Goal: Task Accomplishment & Management: Manage account settings

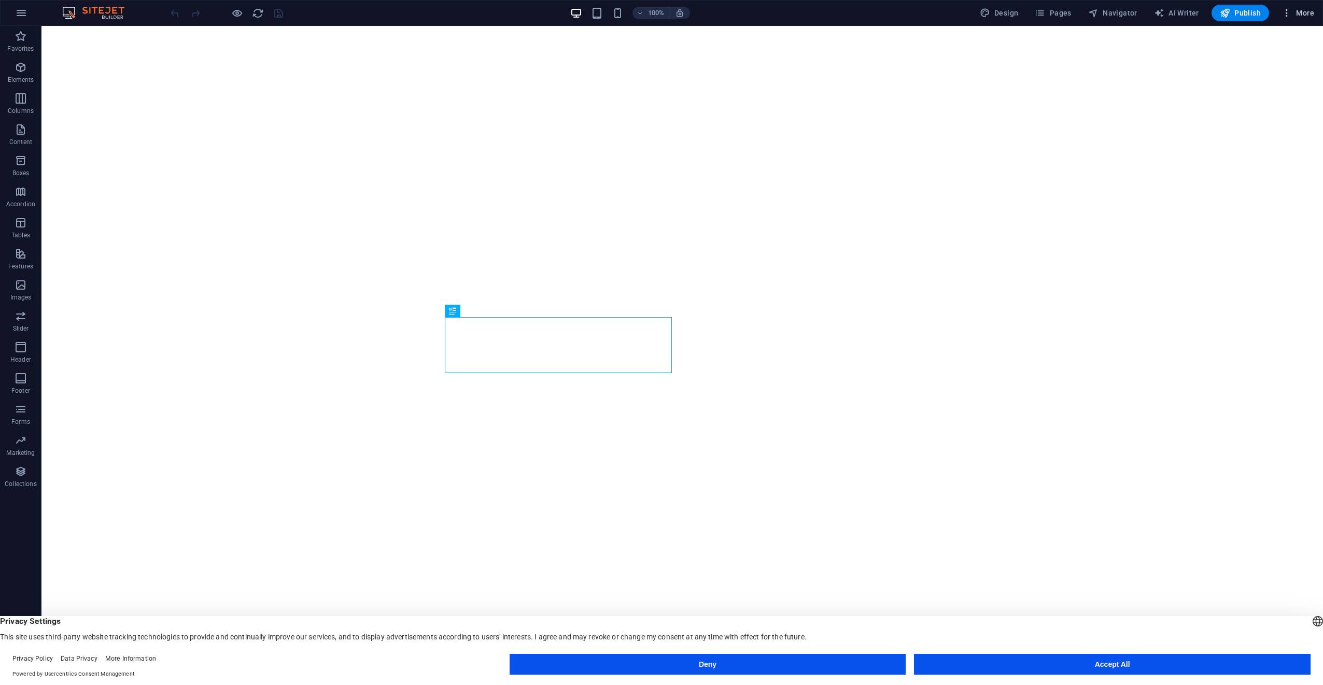
click at [1303, 19] on button "More" at bounding box center [1297, 13] width 41 height 17
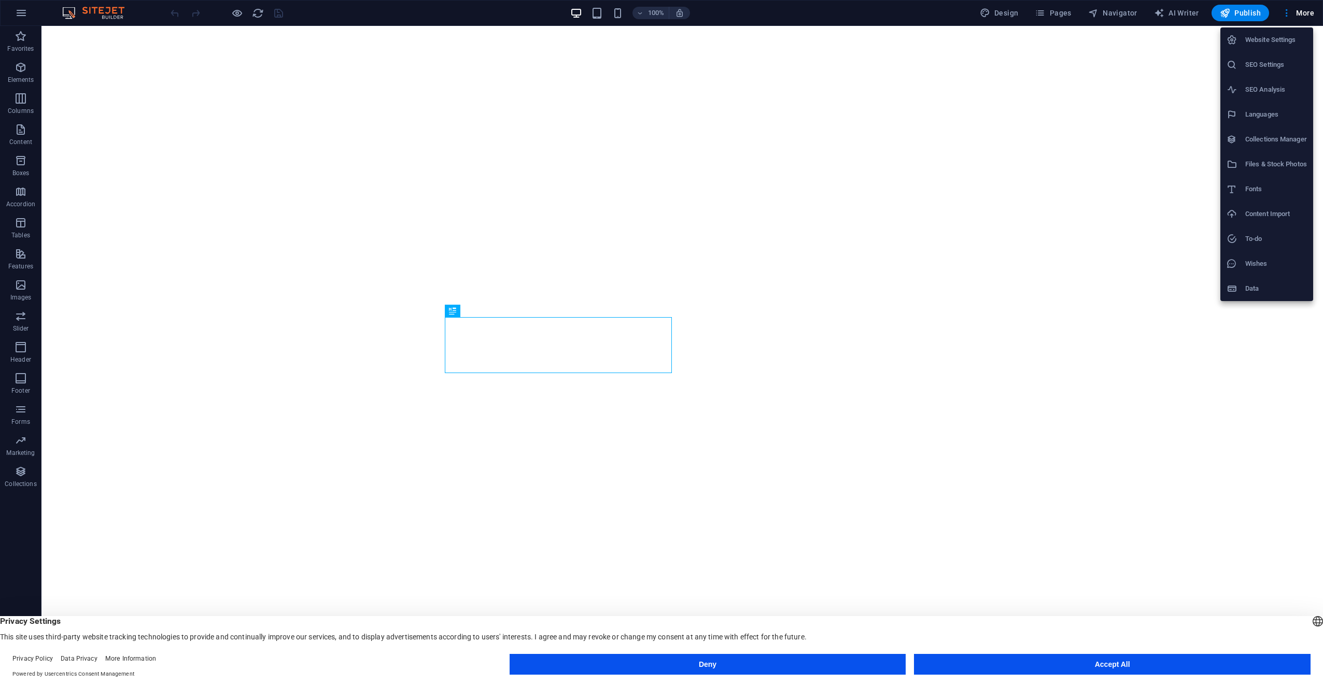
click at [1273, 42] on h6 "Website Settings" at bounding box center [1276, 40] width 62 height 12
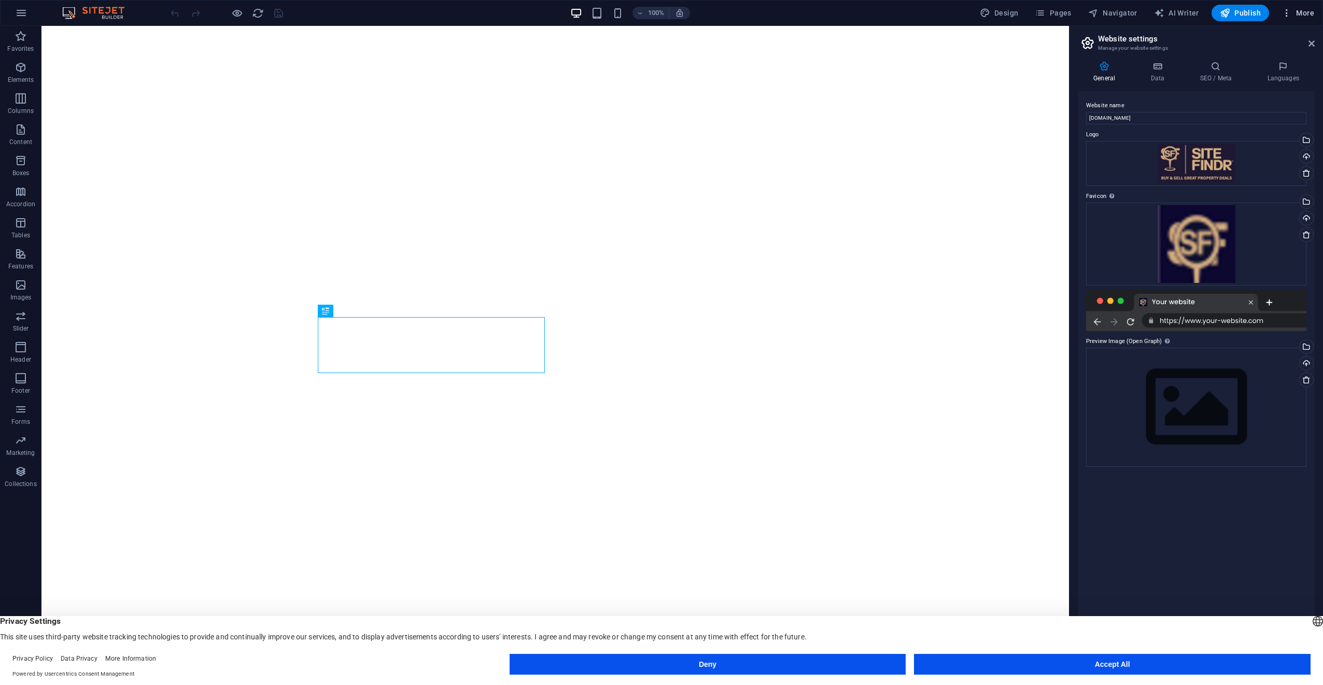
click at [1310, 11] on span "More" at bounding box center [1297, 13] width 33 height 10
click at [1050, 7] on div at bounding box center [661, 342] width 1323 height 685
click at [1052, 12] on div "Website Settings SEO Settings SEO Analysis Languages Collections Manager Files …" at bounding box center [661, 345] width 1323 height 679
click at [1052, 12] on span "Pages" at bounding box center [1053, 13] width 36 height 10
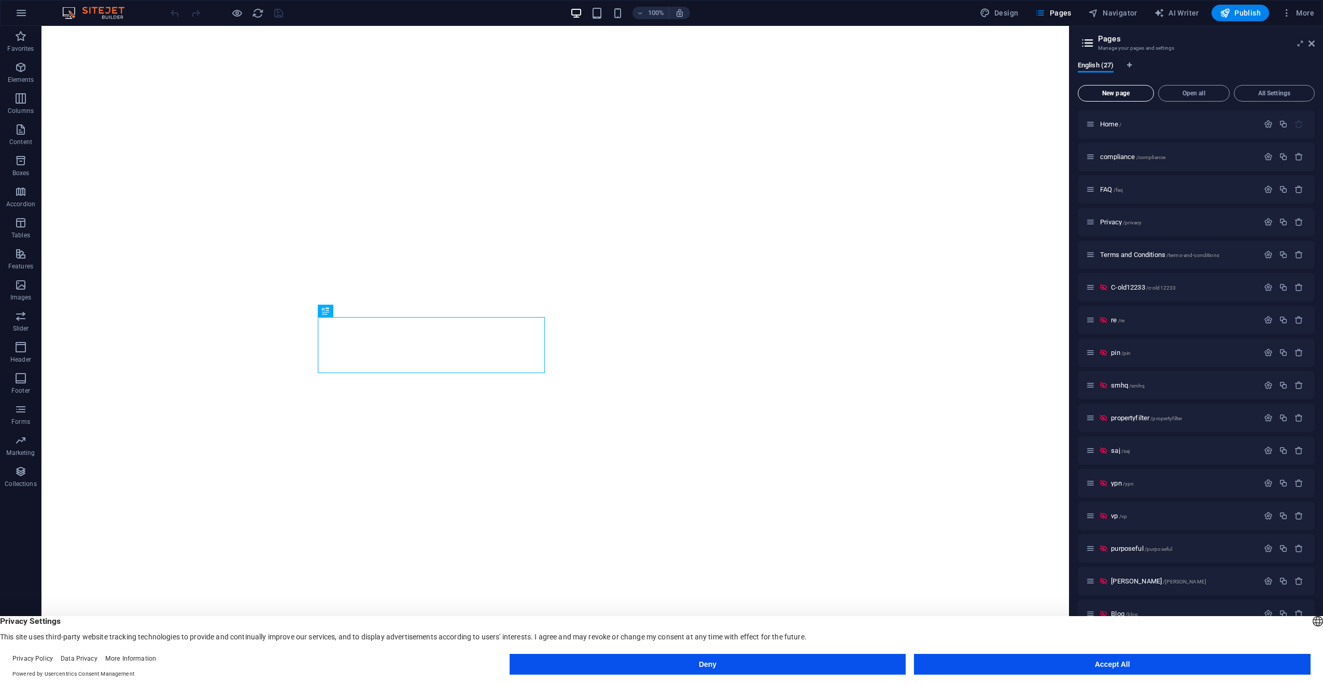
click at [1137, 86] on button "New page" at bounding box center [1116, 93] width 76 height 17
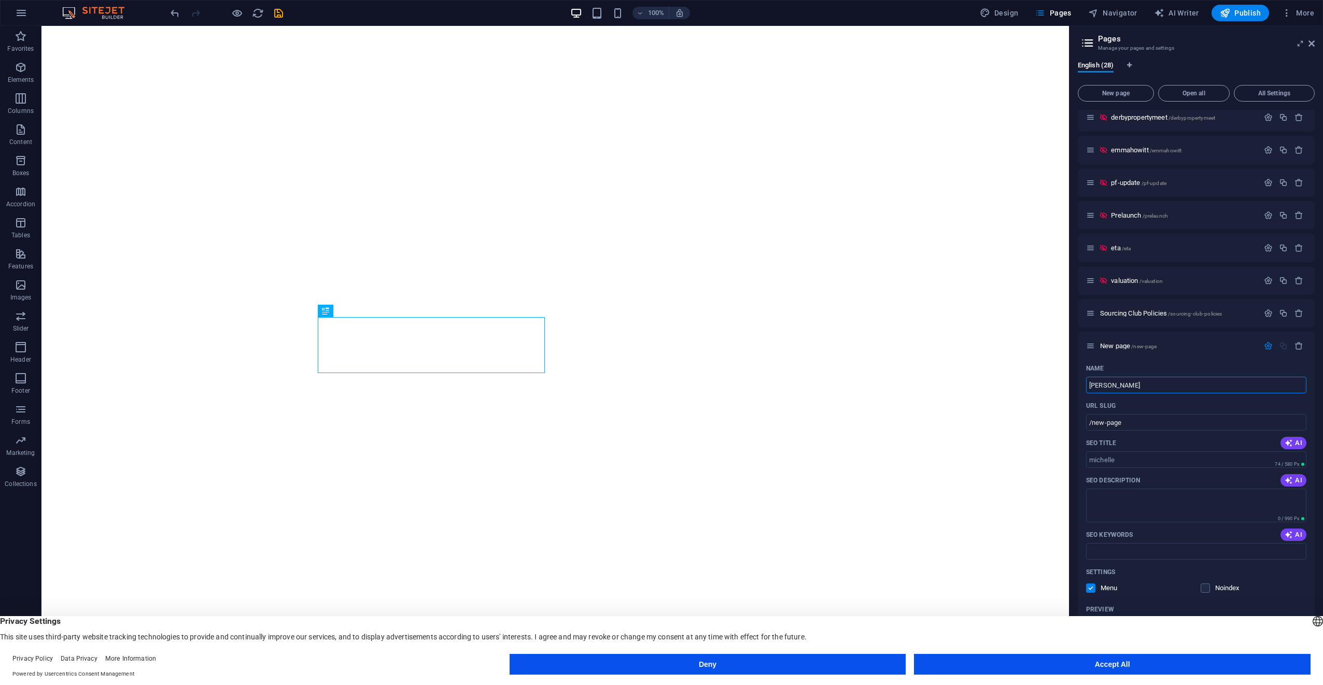
type input "[PERSON_NAME]"
type input "/[PERSON_NAME]"
type input "[PERSON_NAME]"
click at [1081, 669] on button "Accept All" at bounding box center [1112, 664] width 397 height 21
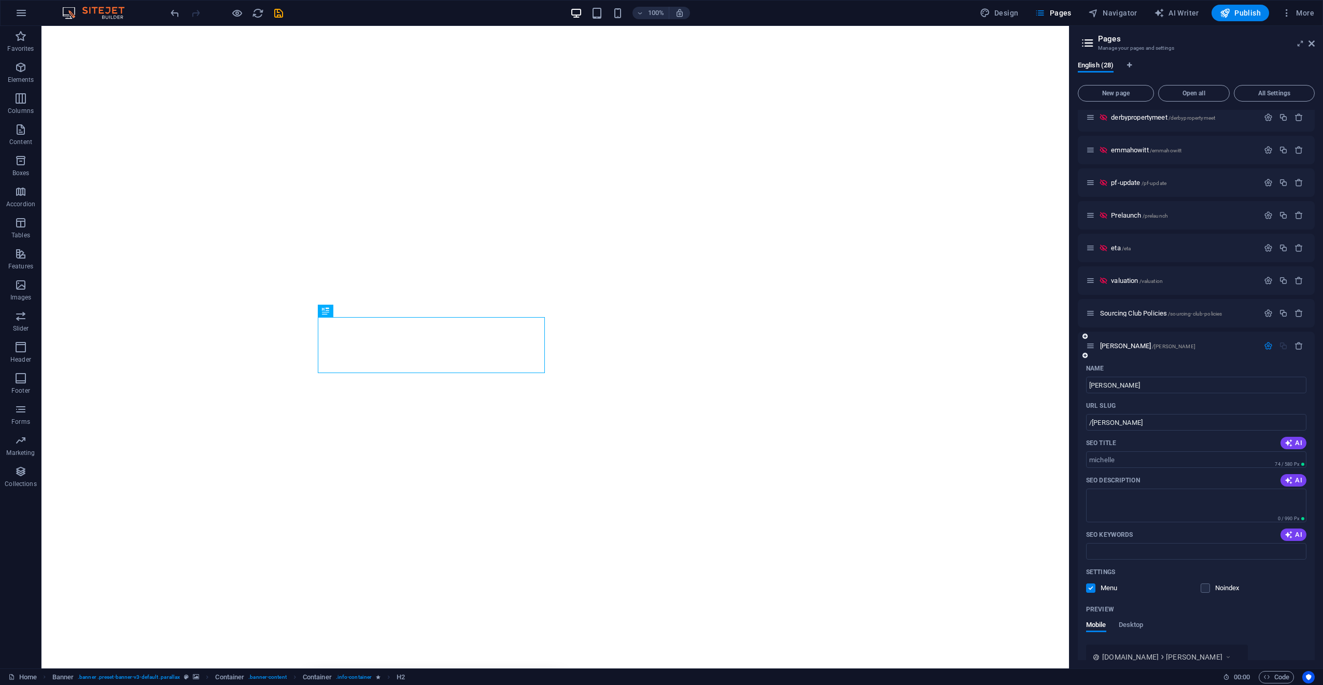
click at [1090, 588] on label at bounding box center [1090, 588] width 9 height 9
click at [0, 0] on input "checkbox" at bounding box center [0, 0] width 0 height 0
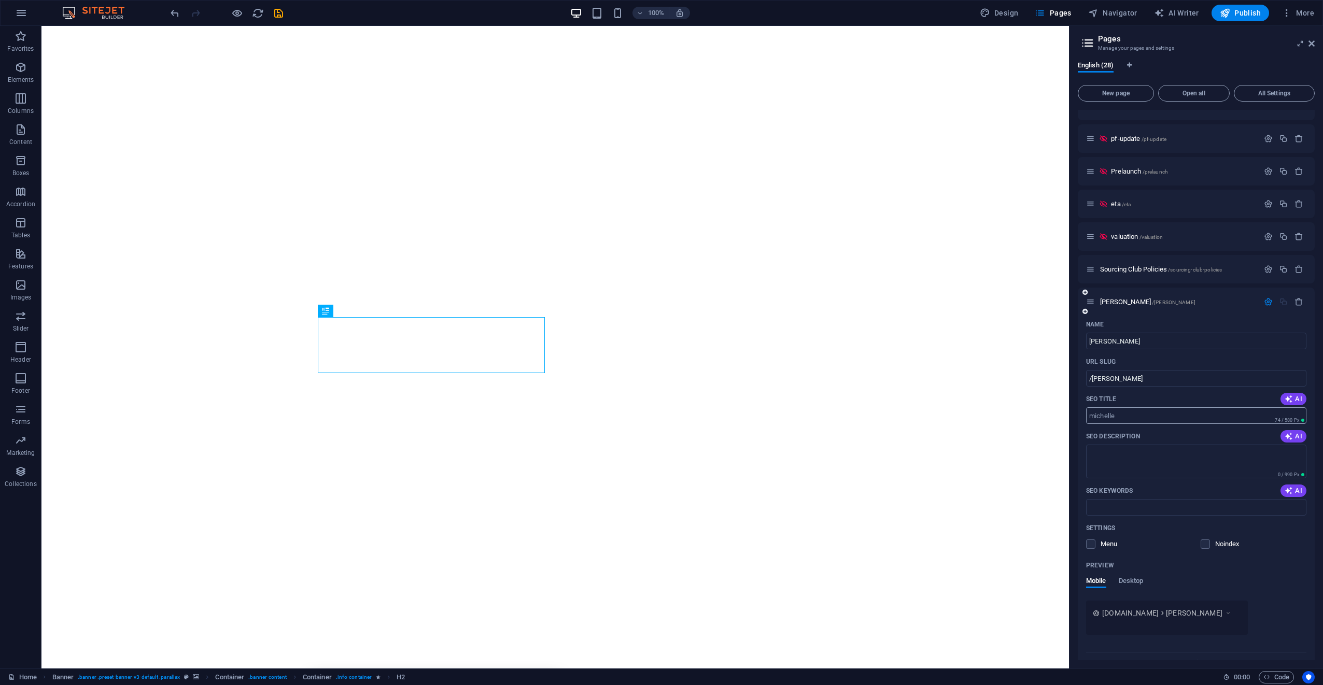
scroll to position [725, 0]
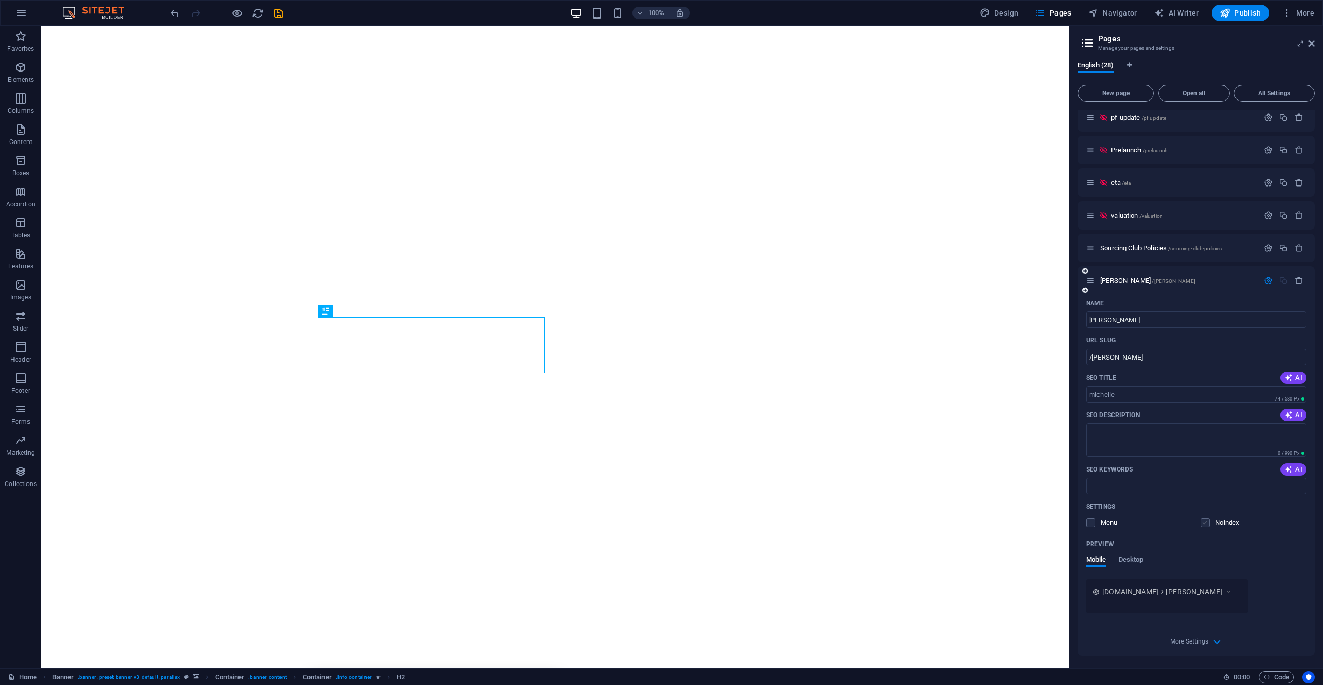
click at [1205, 522] on label at bounding box center [1205, 522] width 9 height 9
click at [0, 0] on input "checkbox" at bounding box center [0, 0] width 0 height 0
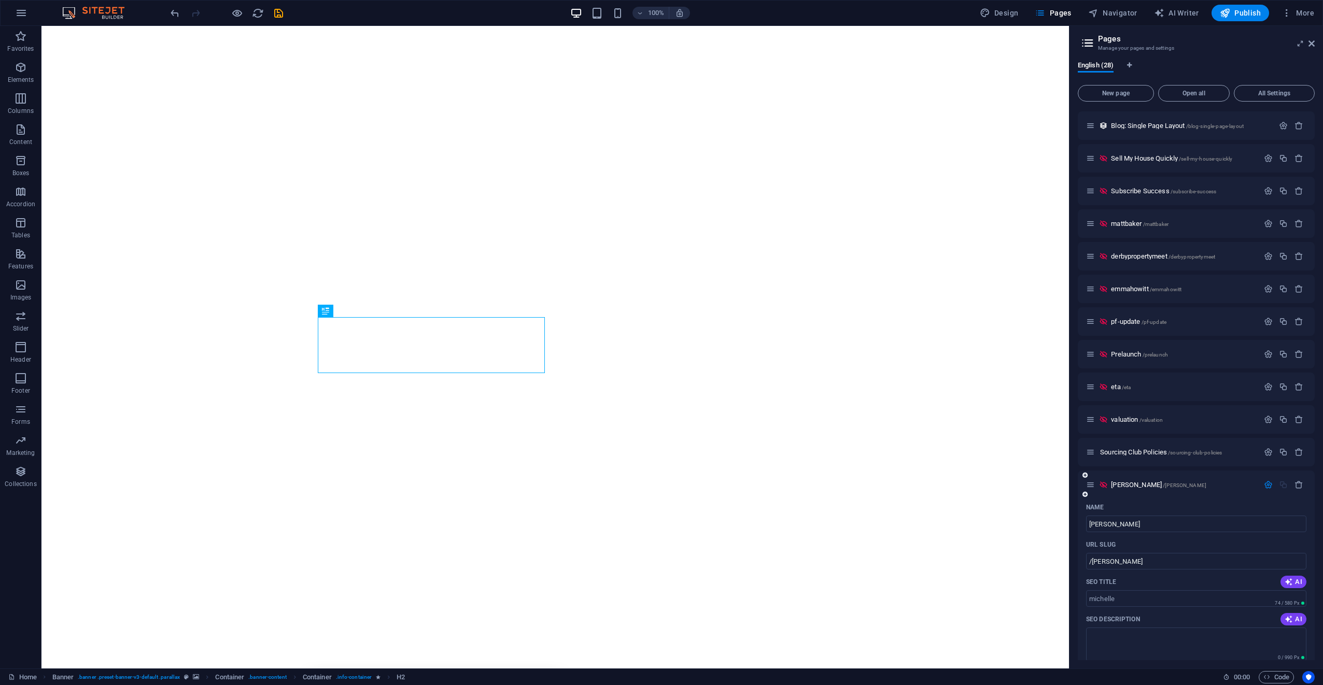
scroll to position [518, 0]
click at [1253, 55] on div "English (28) New page Open all All Settings Home / compliance /compliance FAQ /…" at bounding box center [1195, 361] width 253 height 616
click at [280, 13] on icon "save" at bounding box center [279, 13] width 12 height 12
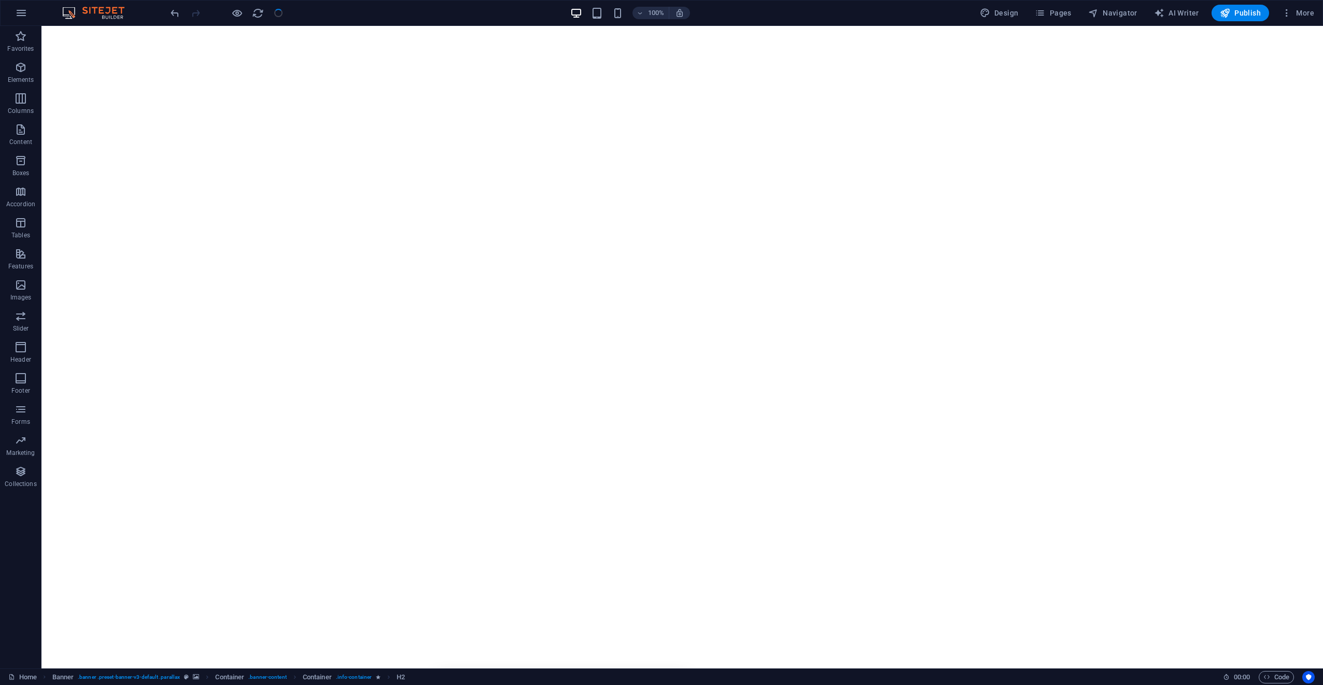
checkbox input "false"
click at [1249, 20] on button "Publish" at bounding box center [1240, 13] width 58 height 17
